Goal: Navigation & Orientation: Go to known website

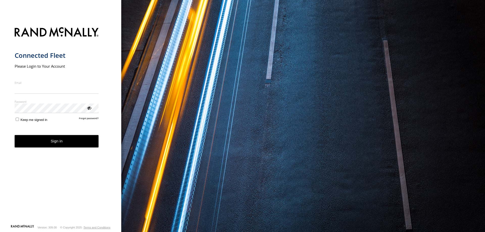
type input "**********"
drag, startPoint x: 60, startPoint y: 136, endPoint x: 61, endPoint y: 140, distance: 3.9
click at [60, 137] on button "Sign in" at bounding box center [57, 141] width 84 height 12
click at [61, 140] on button "Sign in" at bounding box center [57, 141] width 84 height 12
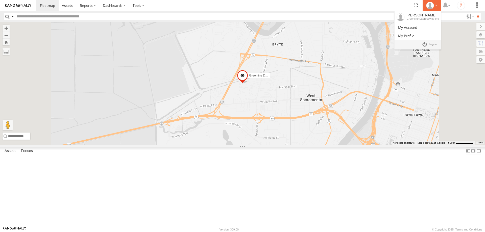
click at [433, 9] on div at bounding box center [431, 6] width 15 height 8
click at [412, 24] on link at bounding box center [417, 27] width 46 height 8
